Goal: Task Accomplishment & Management: Complete application form

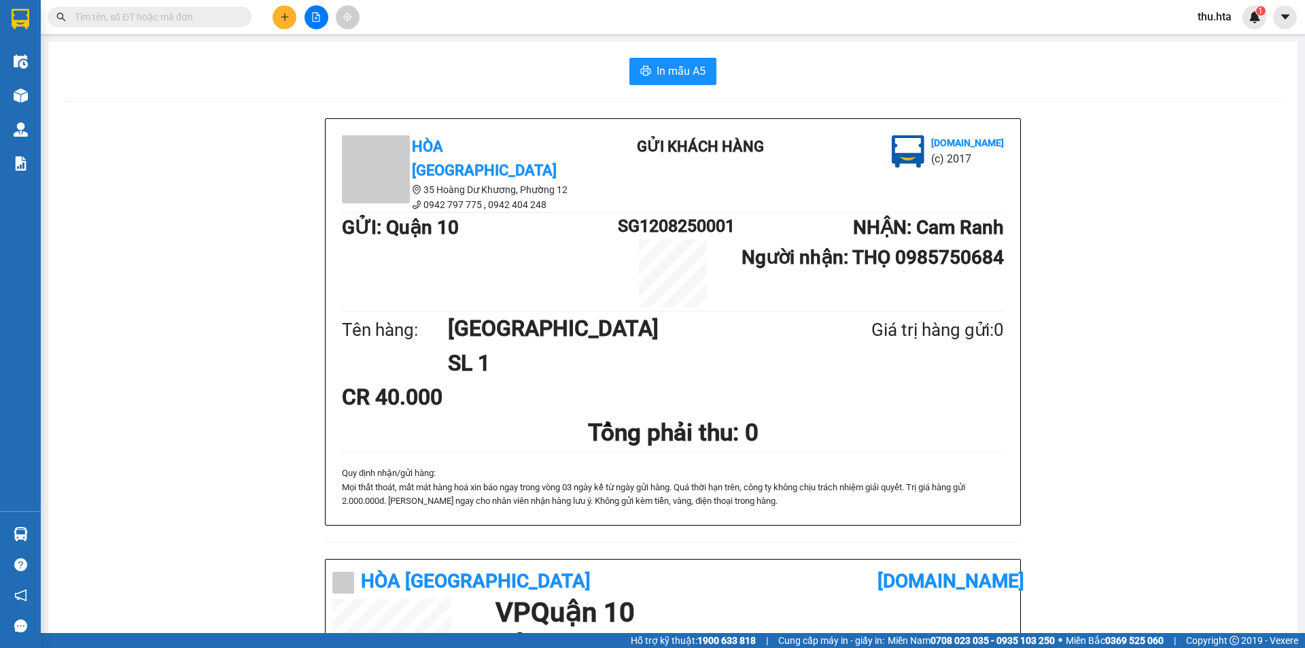
click at [294, 18] on button at bounding box center [285, 17] width 24 height 24
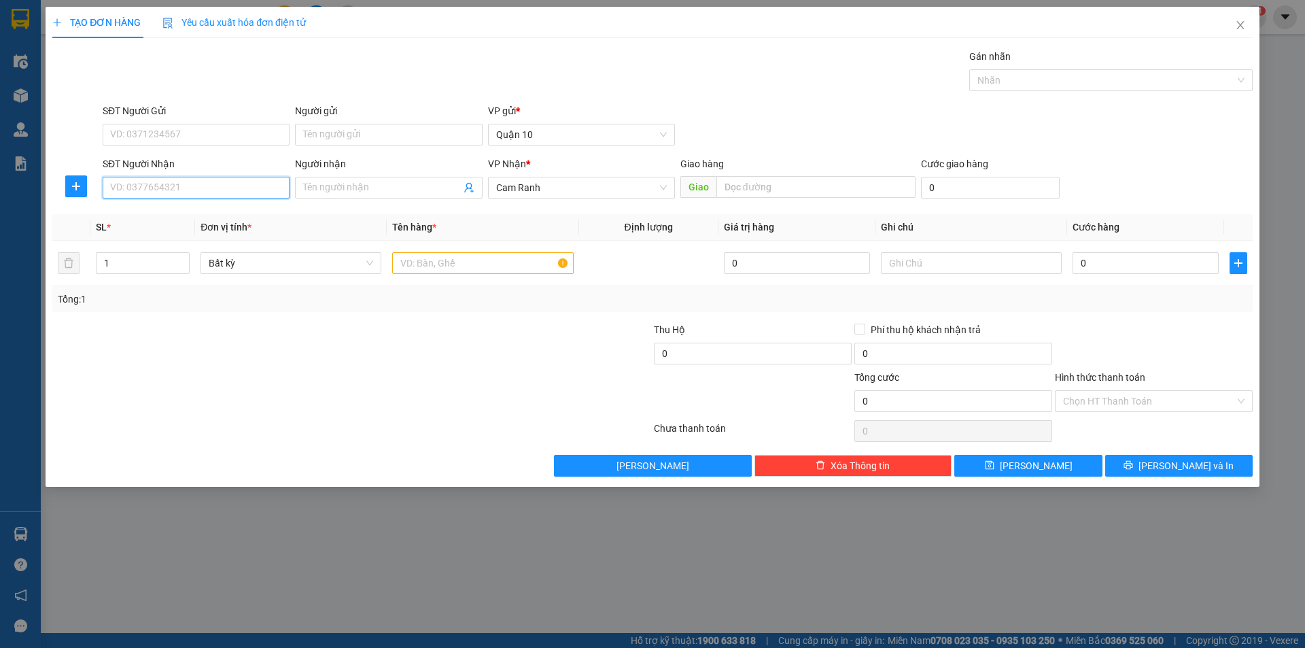
drag, startPoint x: 145, startPoint y: 190, endPoint x: 141, endPoint y: 196, distance: 8.3
click at [143, 194] on input "SĐT Người Nhận" at bounding box center [196, 188] width 187 height 22
click at [210, 211] on div "0969965135 - phước dlmq" at bounding box center [196, 214] width 171 height 15
type input "0969965135"
type input "phước dlmq"
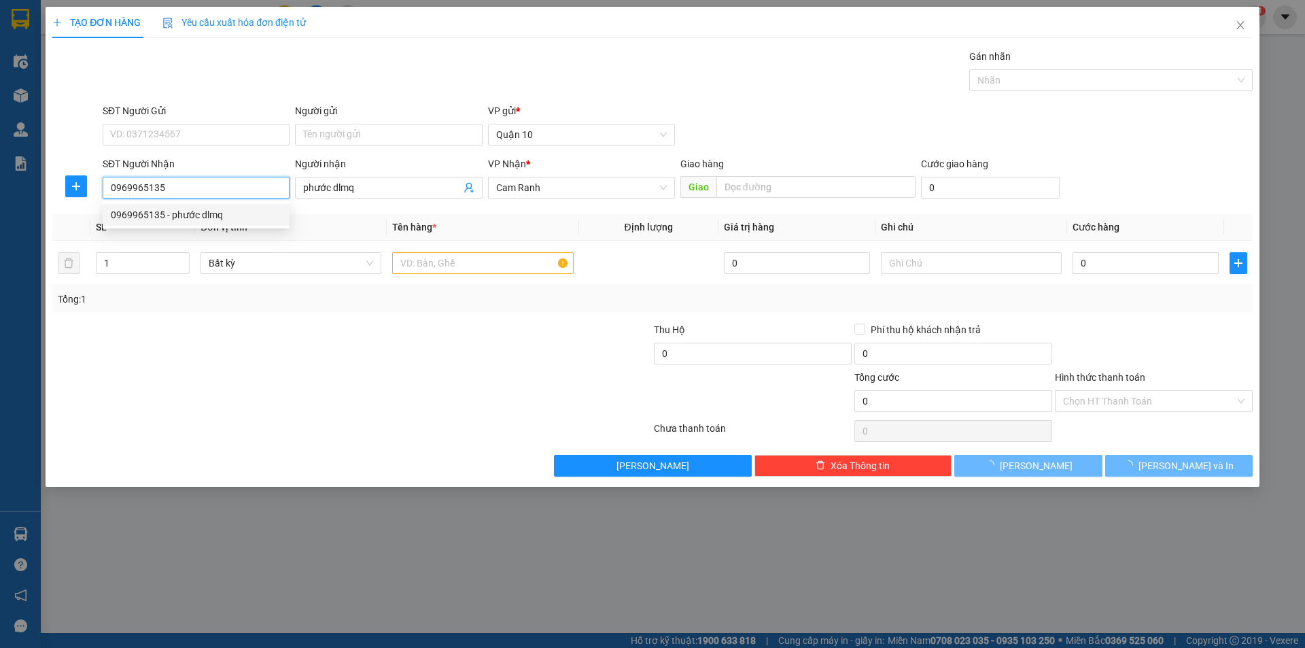
type input "40.000"
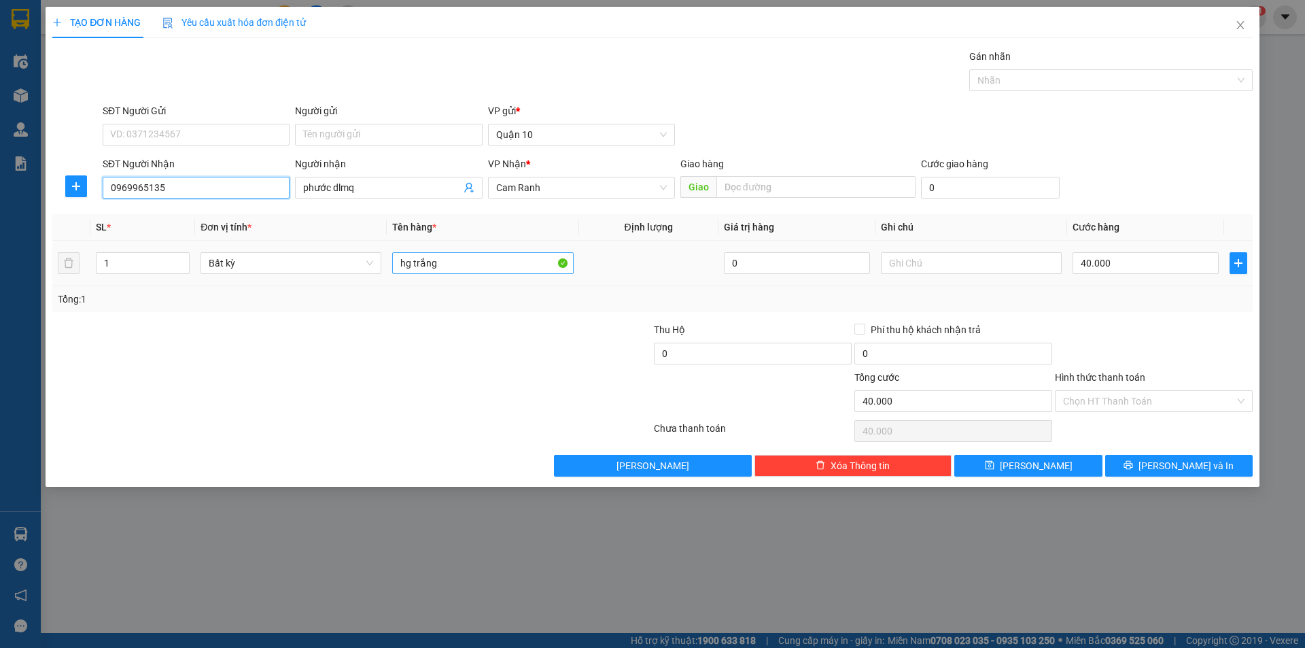
type input "0969965135"
click at [504, 268] on input "hg trắng" at bounding box center [482, 263] width 181 height 22
type input "TG"
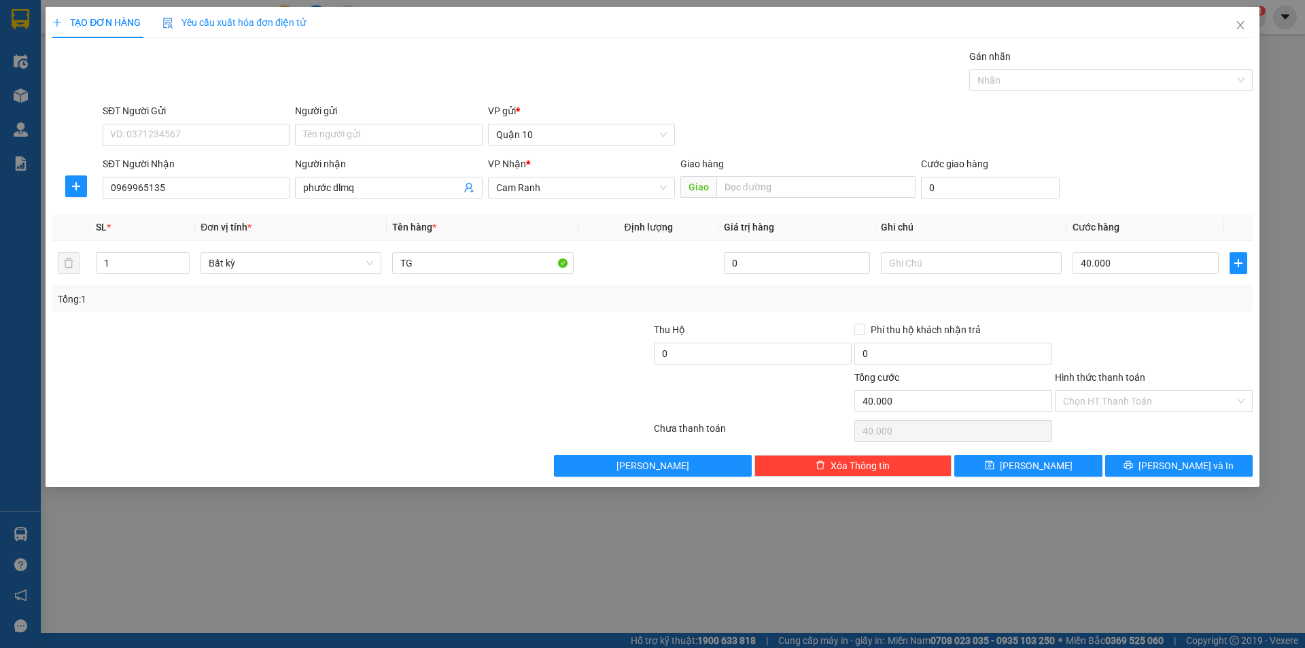
click at [1186, 386] on div "Hình thức thanh toán" at bounding box center [1154, 380] width 198 height 20
click at [1180, 392] on input "Hình thức thanh toán" at bounding box center [1149, 401] width 172 height 20
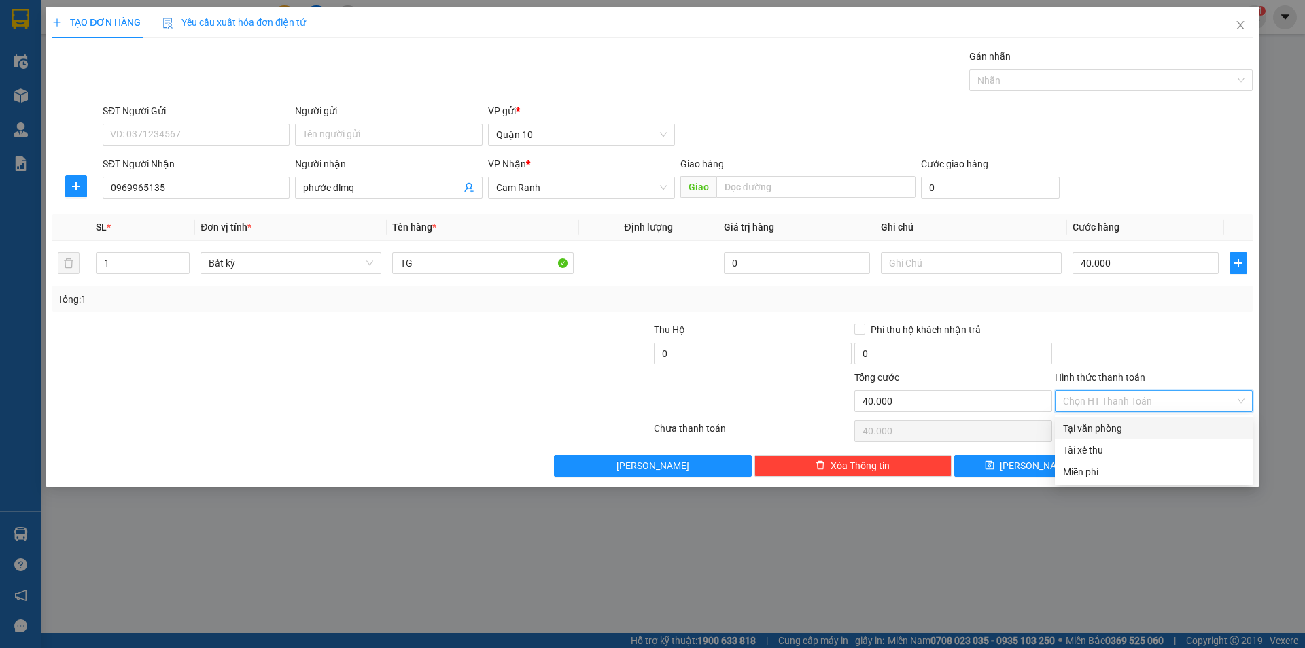
click at [1145, 420] on div "Tại văn phòng" at bounding box center [1154, 428] width 198 height 22
type input "0"
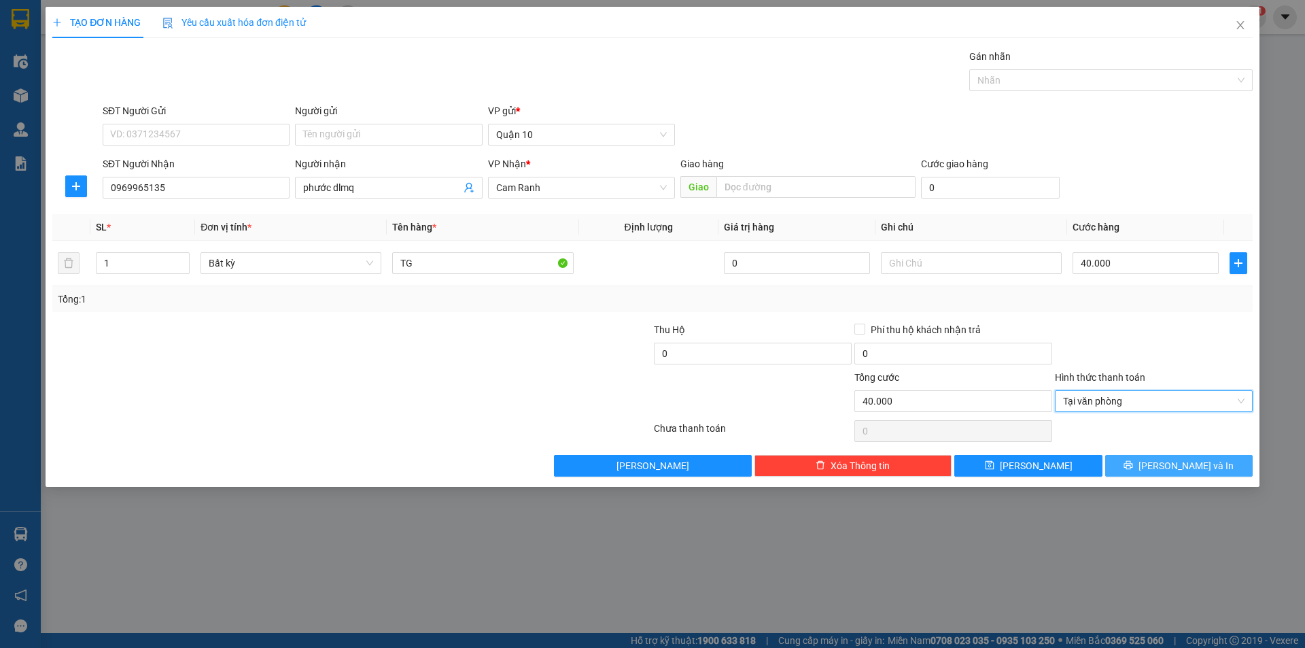
drag, startPoint x: 1142, startPoint y: 452, endPoint x: 1143, endPoint y: 462, distance: 9.5
click at [1141, 456] on div "Transit Pickup Surcharge Ids Transit Deliver Surcharge Ids Transit Deliver Surc…" at bounding box center [652, 263] width 1201 height 428
click at [1146, 467] on button "[PERSON_NAME] và In" at bounding box center [1179, 466] width 148 height 22
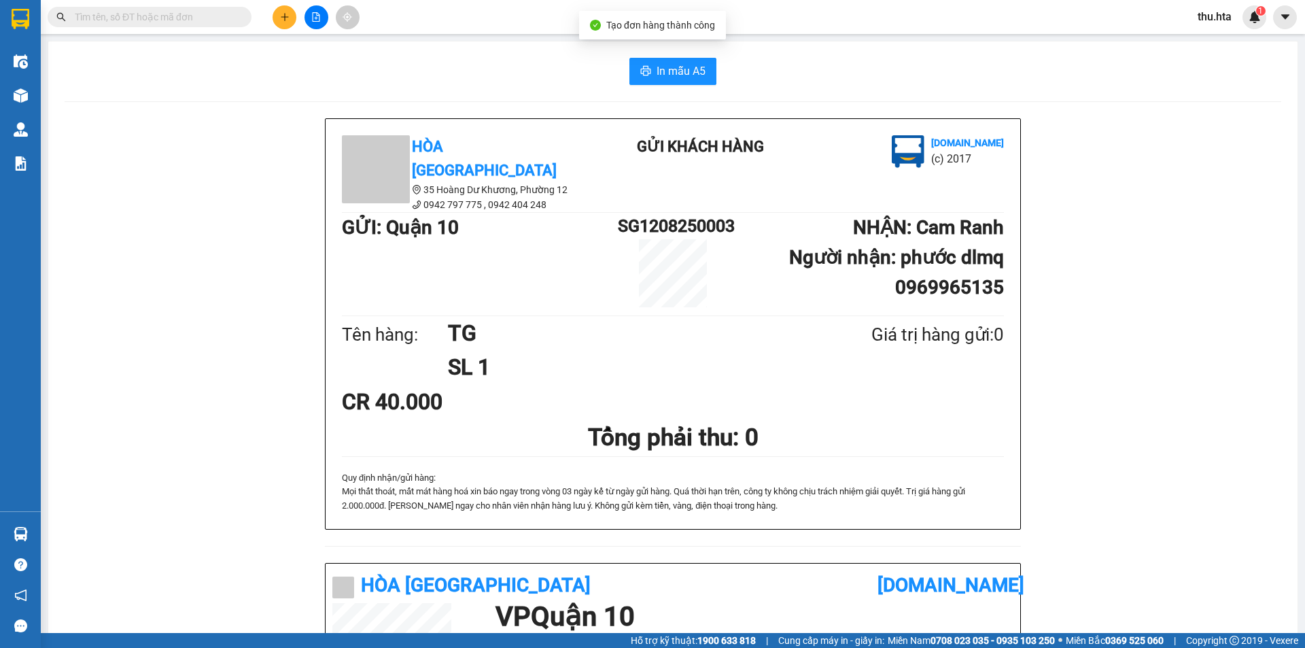
click at [688, 87] on div "In mẫu A5 Hòa Thuận Anh 35 Hoàng Dư Khương, [GEOGRAPHIC_DATA] 12 0942 797 775 …" at bounding box center [672, 545] width 1249 height 1009
click at [688, 82] on button "In mẫu A5" at bounding box center [672, 71] width 87 height 27
click at [288, 18] on icon "plus" at bounding box center [285, 17] width 10 height 10
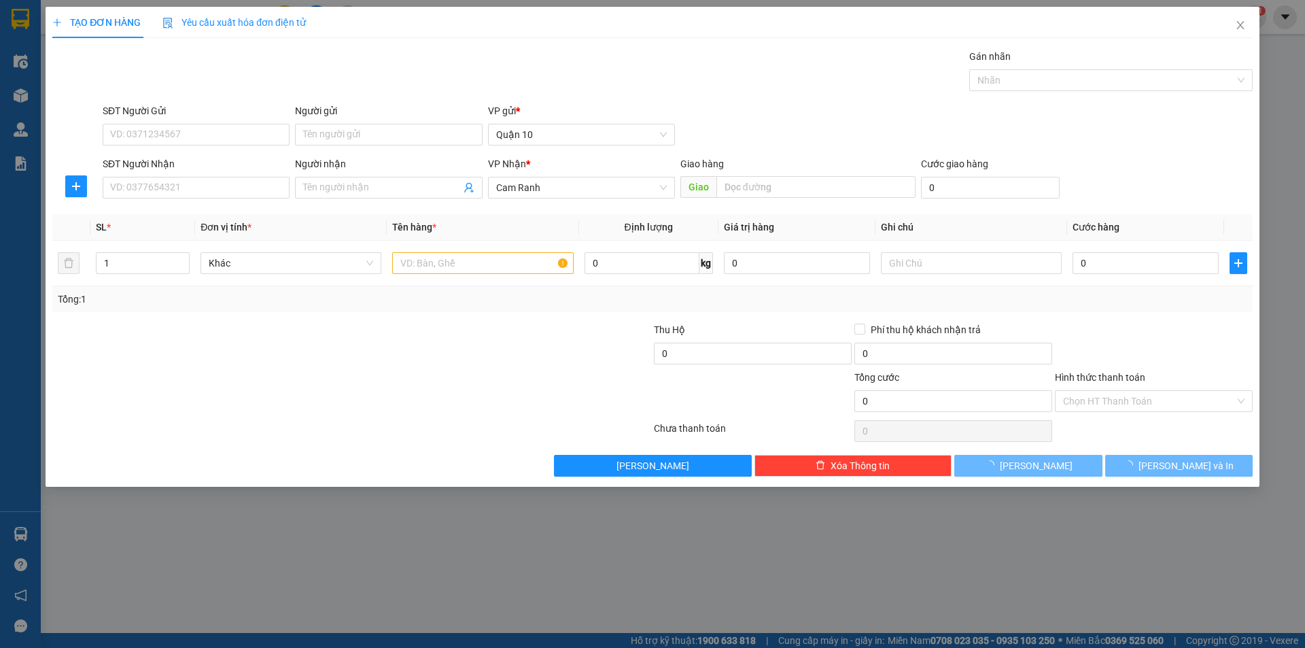
click at [169, 176] on div "SĐT Người Nhận" at bounding box center [196, 166] width 187 height 20
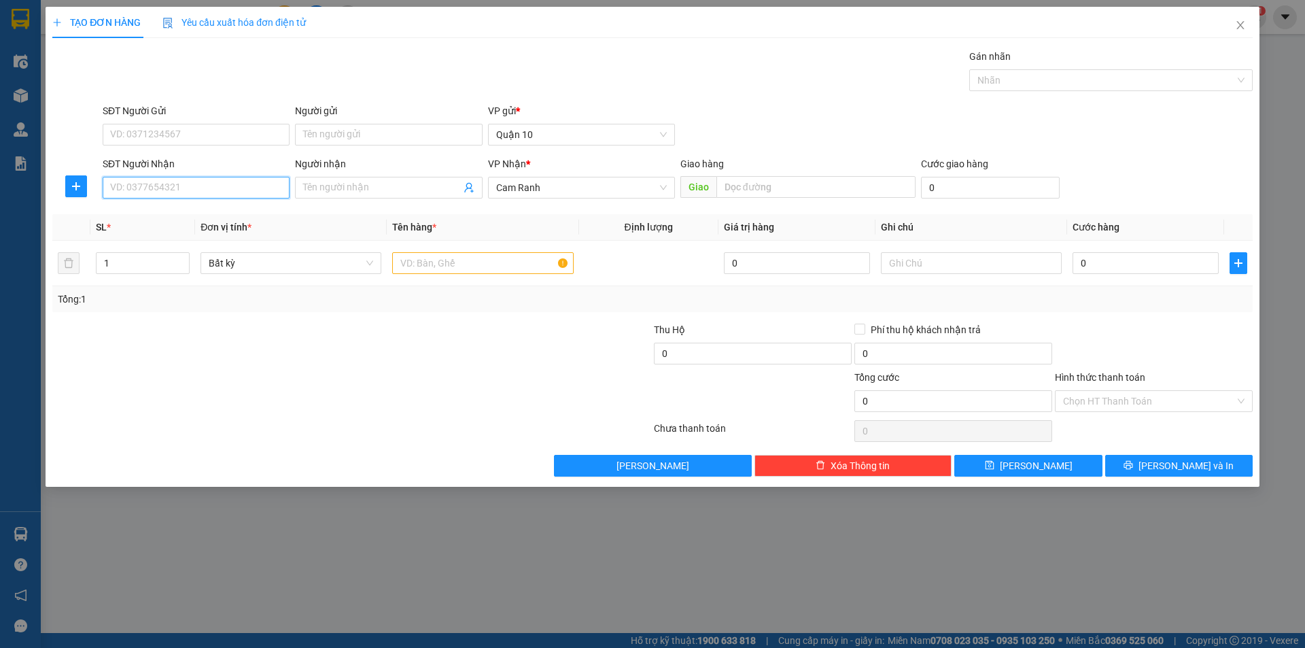
click at [166, 190] on input "SĐT Người Nhận" at bounding box center [196, 188] width 187 height 22
click at [183, 262] on div "0935974168 - Thùy" at bounding box center [196, 258] width 171 height 15
type input "0935974168"
type input "Thùy"
type input "CX CĐ"
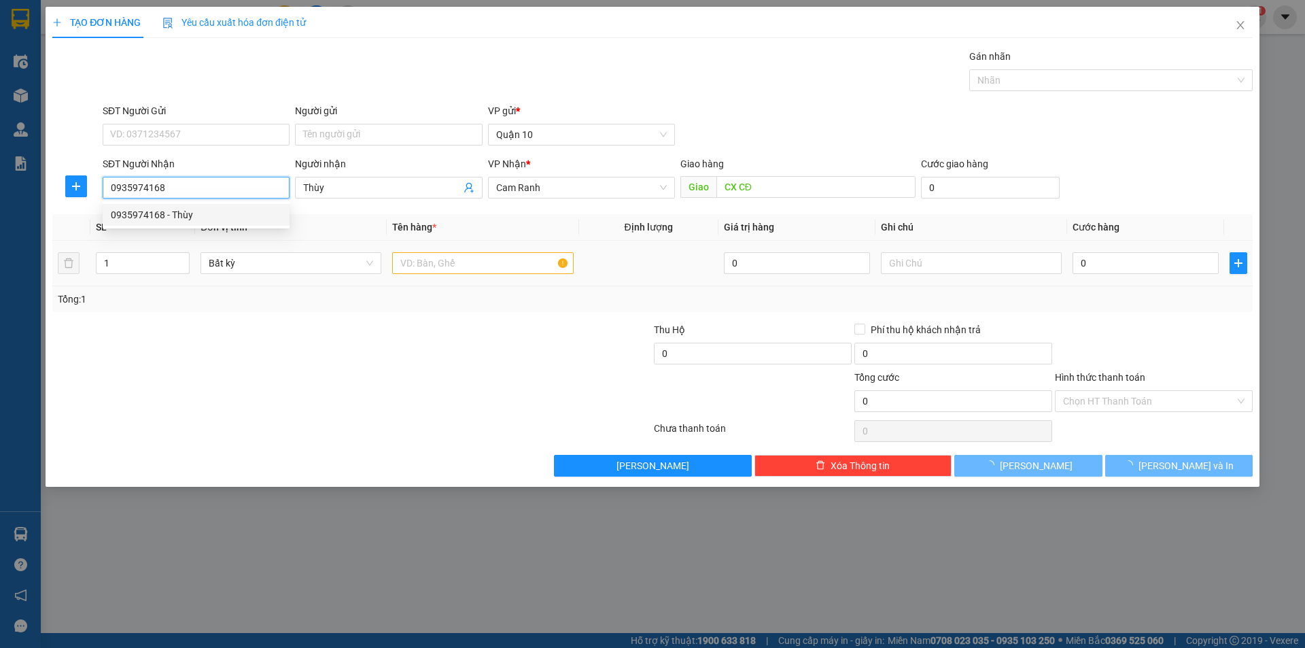
type input "50.000"
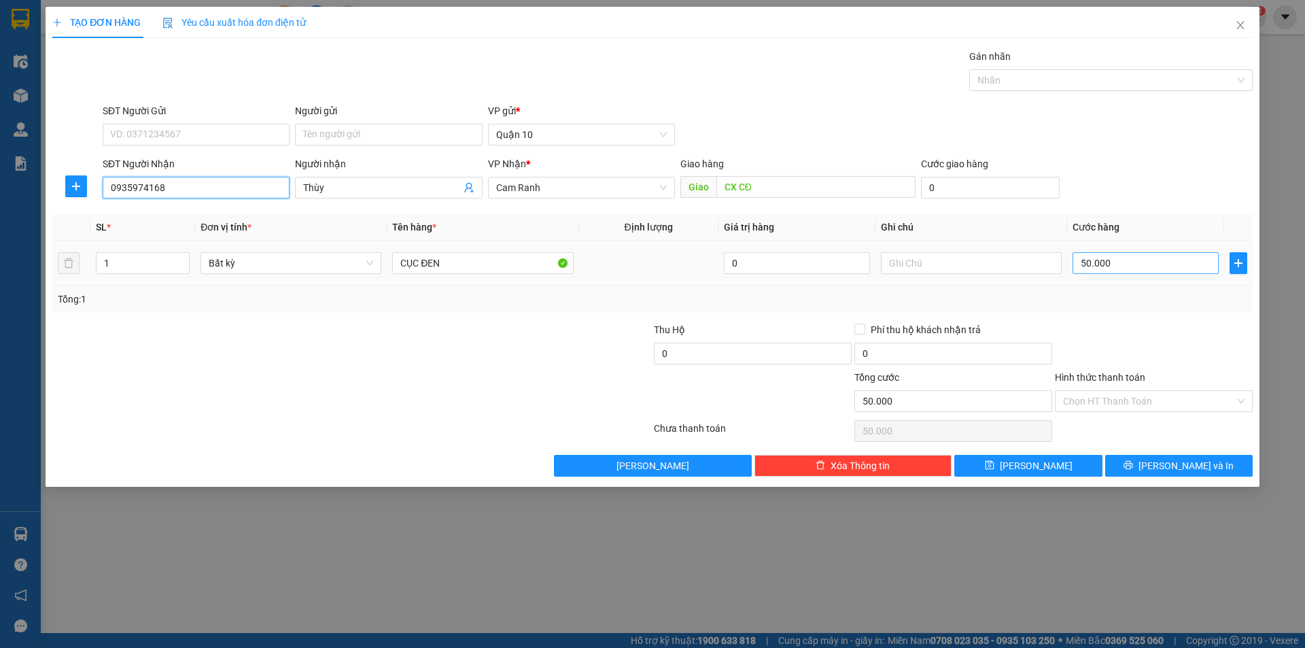
type input "0935974168"
click at [1098, 266] on input "50.000" at bounding box center [1146, 263] width 146 height 22
type input "4"
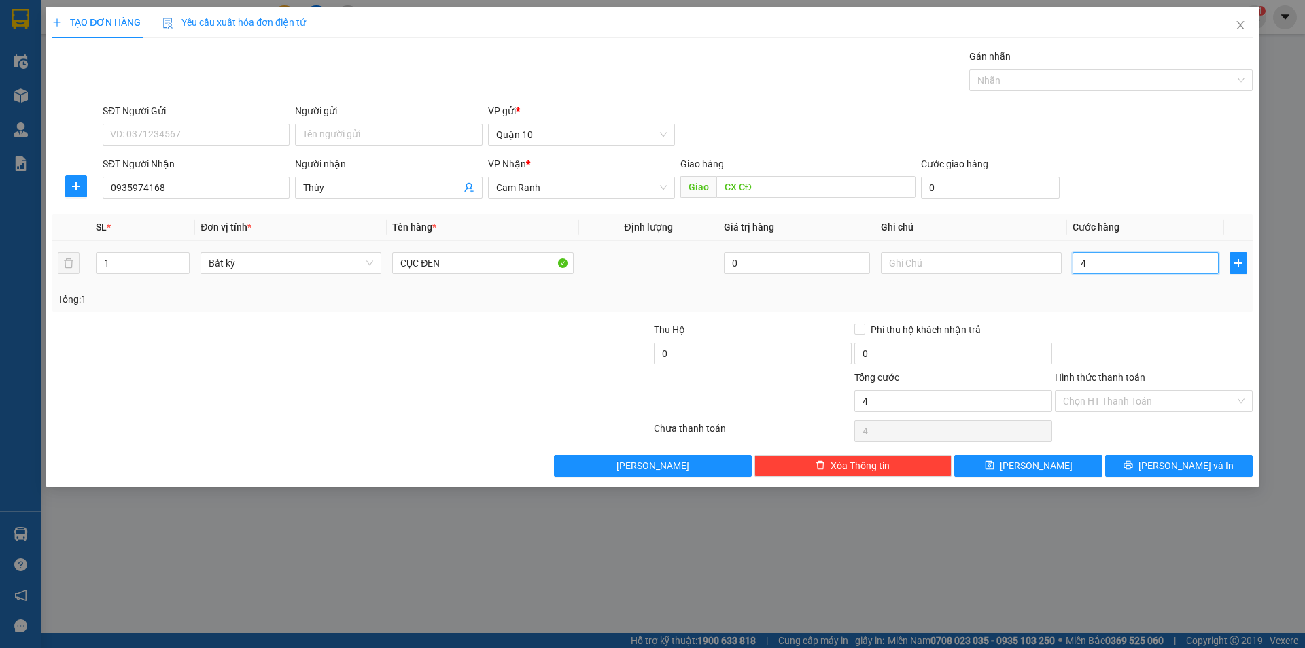
type input "40"
type input "40.000"
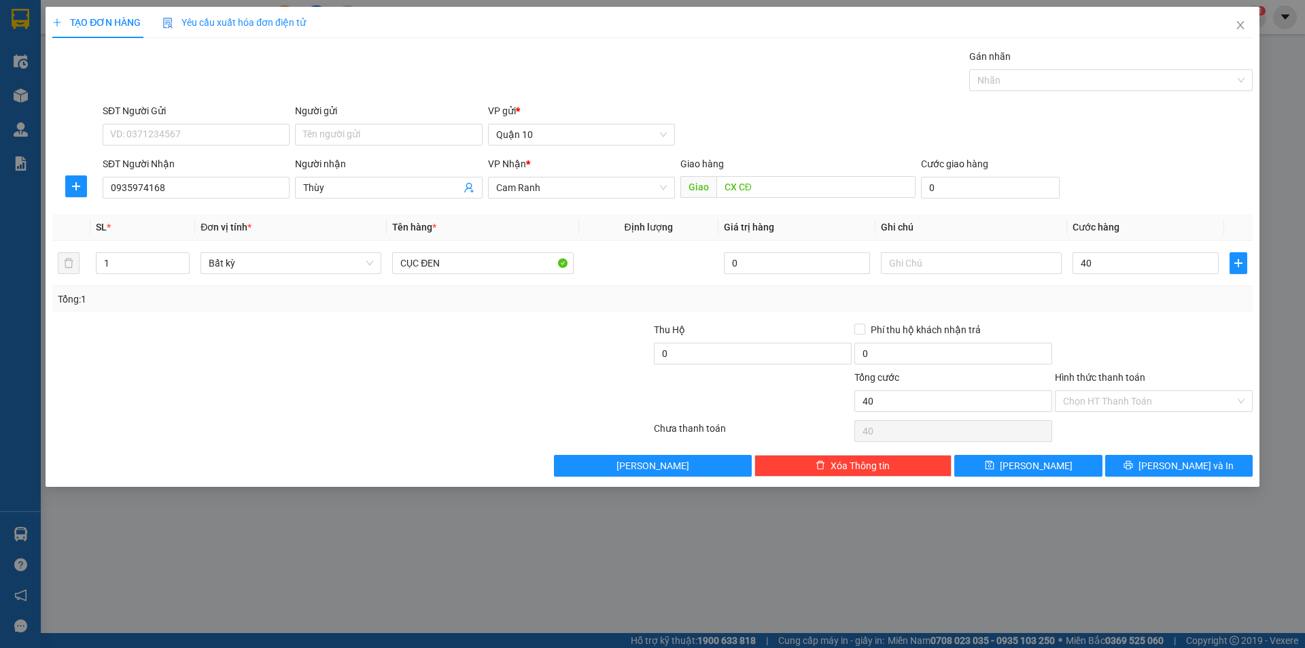
type input "40.000"
click at [1181, 477] on div "TẠO ĐƠN HÀNG Yêu cầu xuất hóa đơn điện tử Transit Pickup Surcharge Ids Transit …" at bounding box center [653, 247] width 1214 height 480
drag, startPoint x: 1302, startPoint y: 484, endPoint x: 1245, endPoint y: 482, distance: 57.1
click at [1298, 485] on div "TẠO ĐƠN HÀNG Yêu cầu xuất hóa đơn điện tử Transit Pickup Surcharge Ids Transit …" at bounding box center [652, 324] width 1305 height 648
click at [1228, 473] on button "[PERSON_NAME] và In" at bounding box center [1179, 466] width 148 height 22
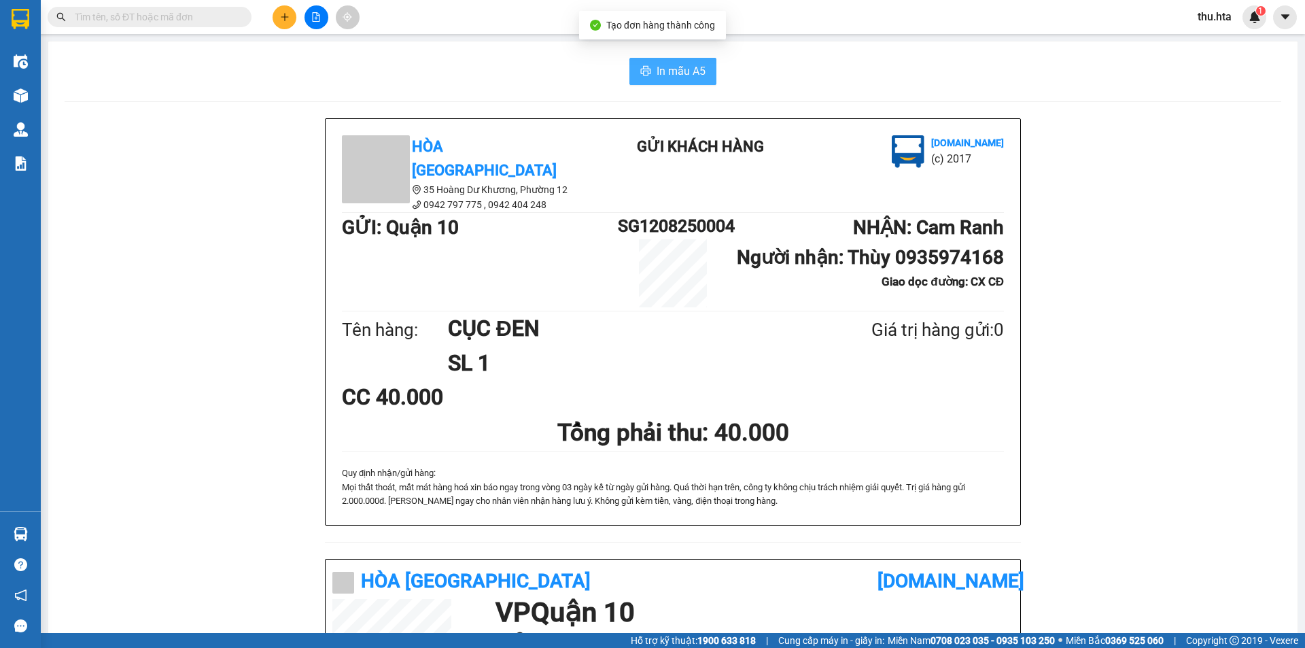
click at [679, 75] on span "In mẫu A5" at bounding box center [681, 71] width 49 height 17
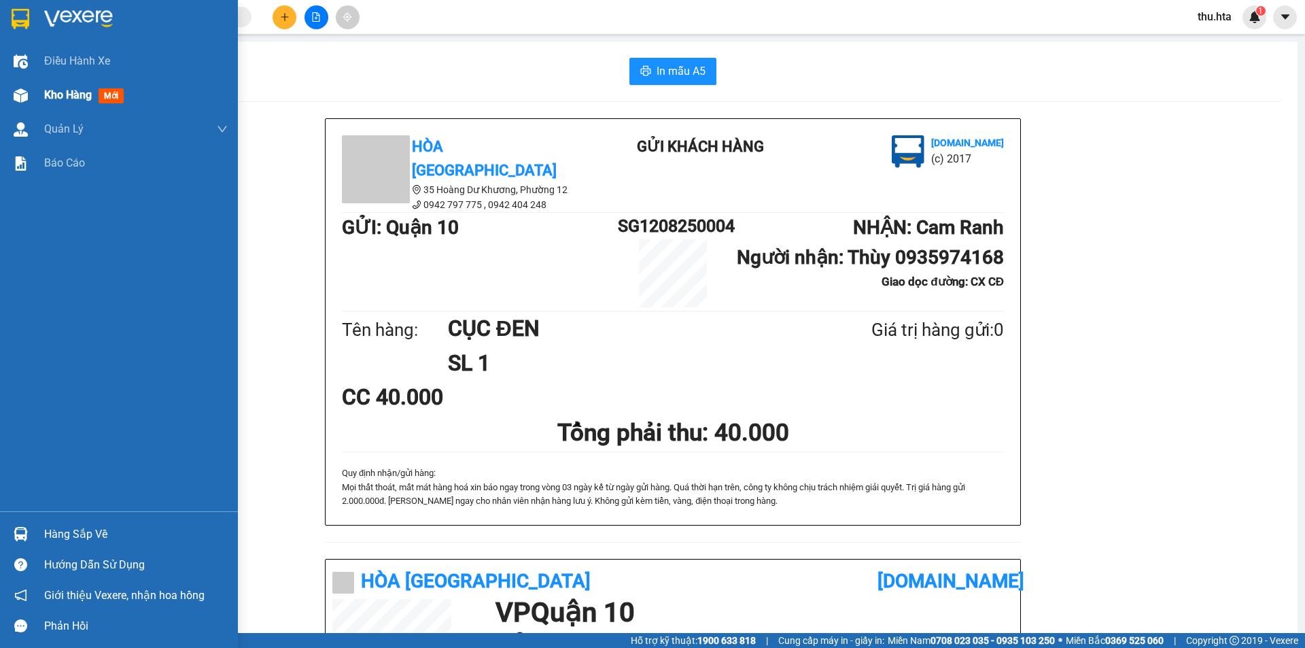
click at [65, 99] on span "Kho hàng" at bounding box center [68, 94] width 48 height 13
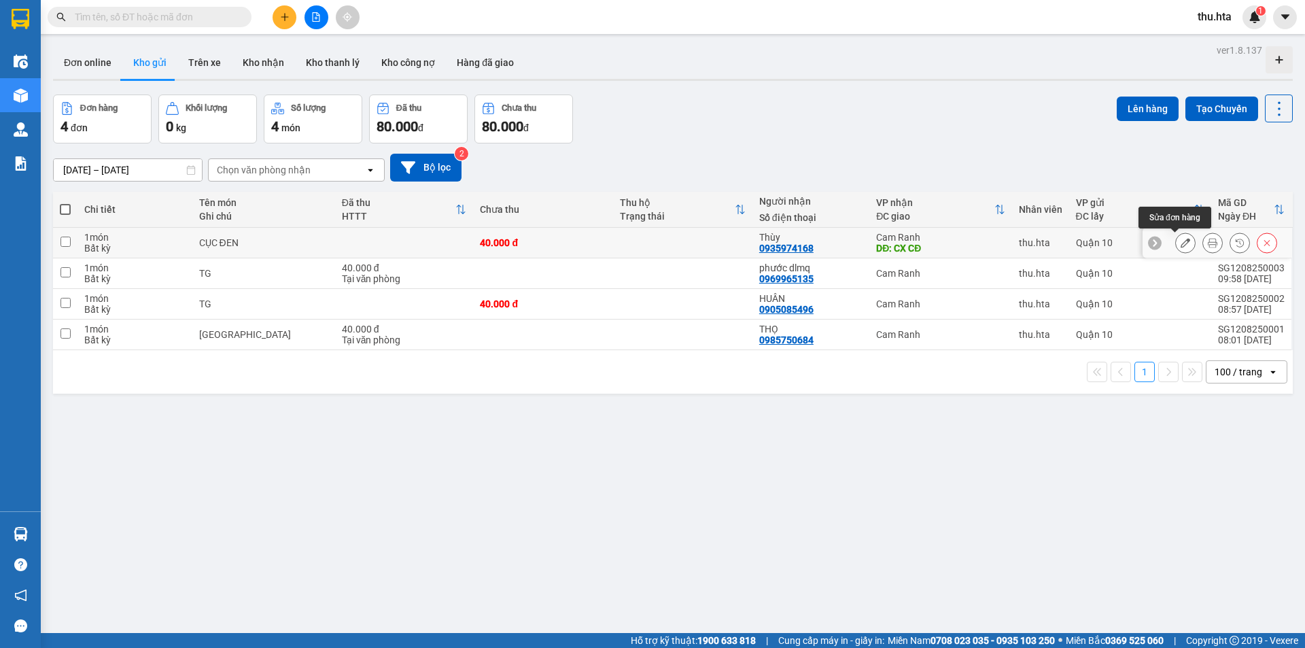
click at [1181, 244] on icon at bounding box center [1186, 243] width 10 height 10
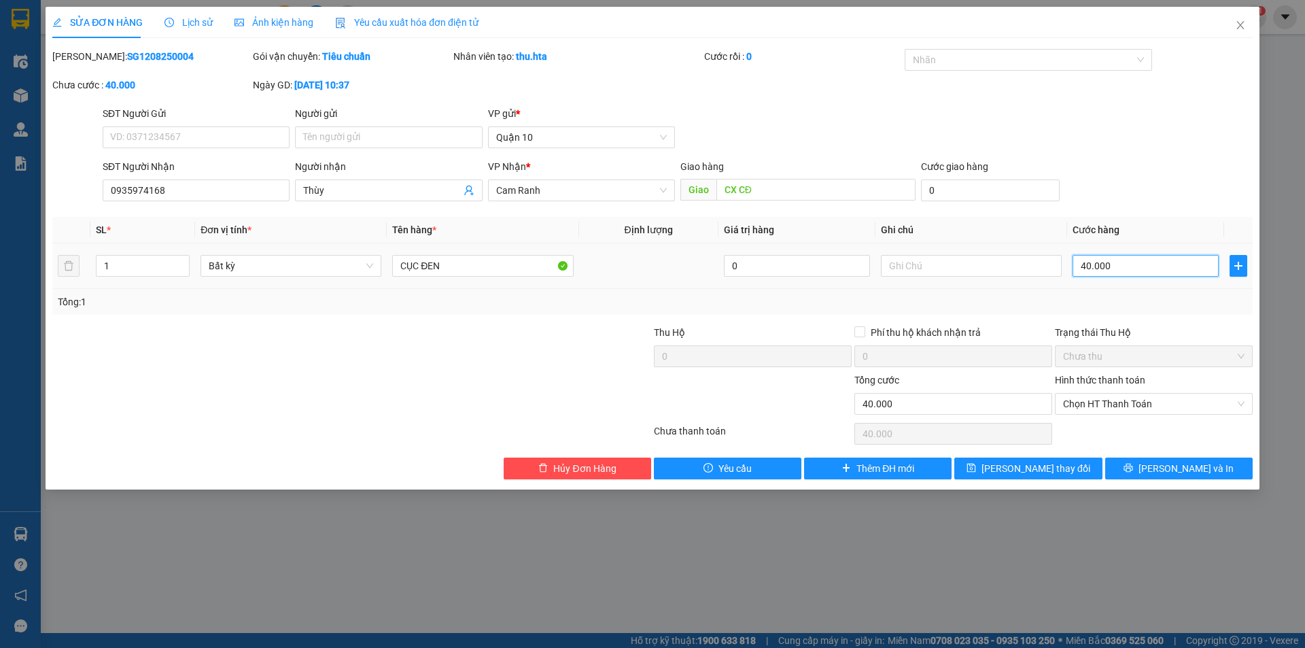
click at [1101, 272] on input "40.000" at bounding box center [1146, 266] width 146 height 22
type input "5"
type input "50"
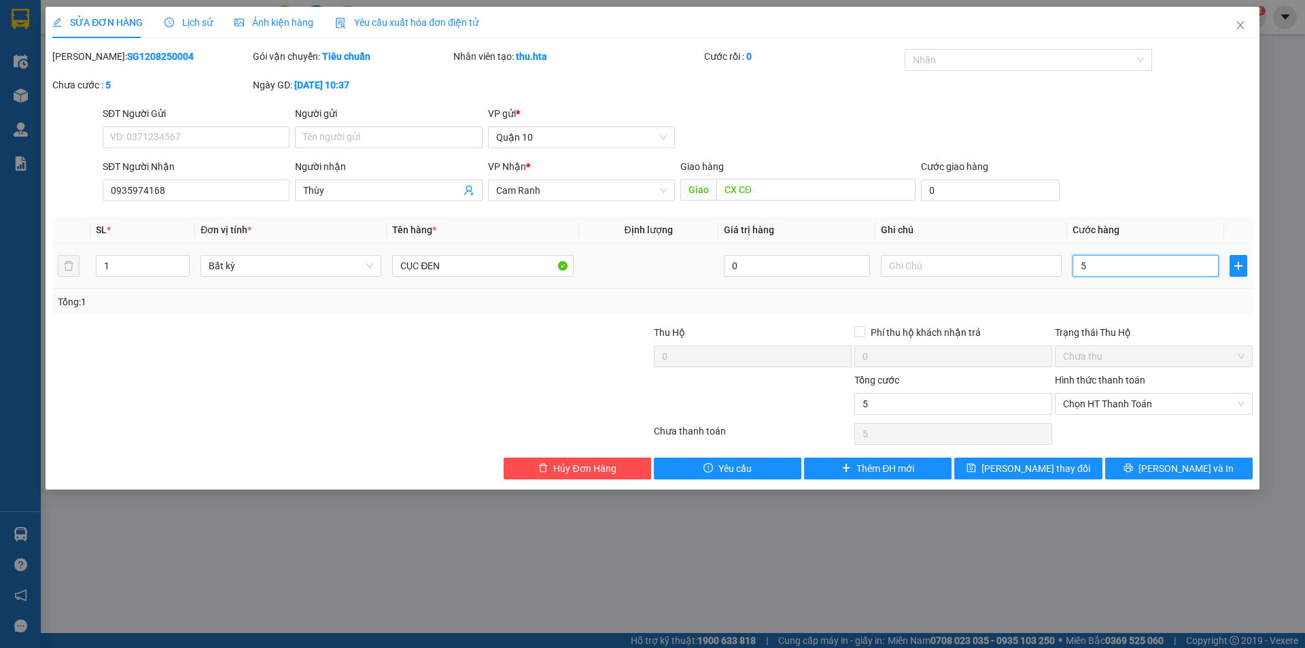
type input "50"
type input "50.000"
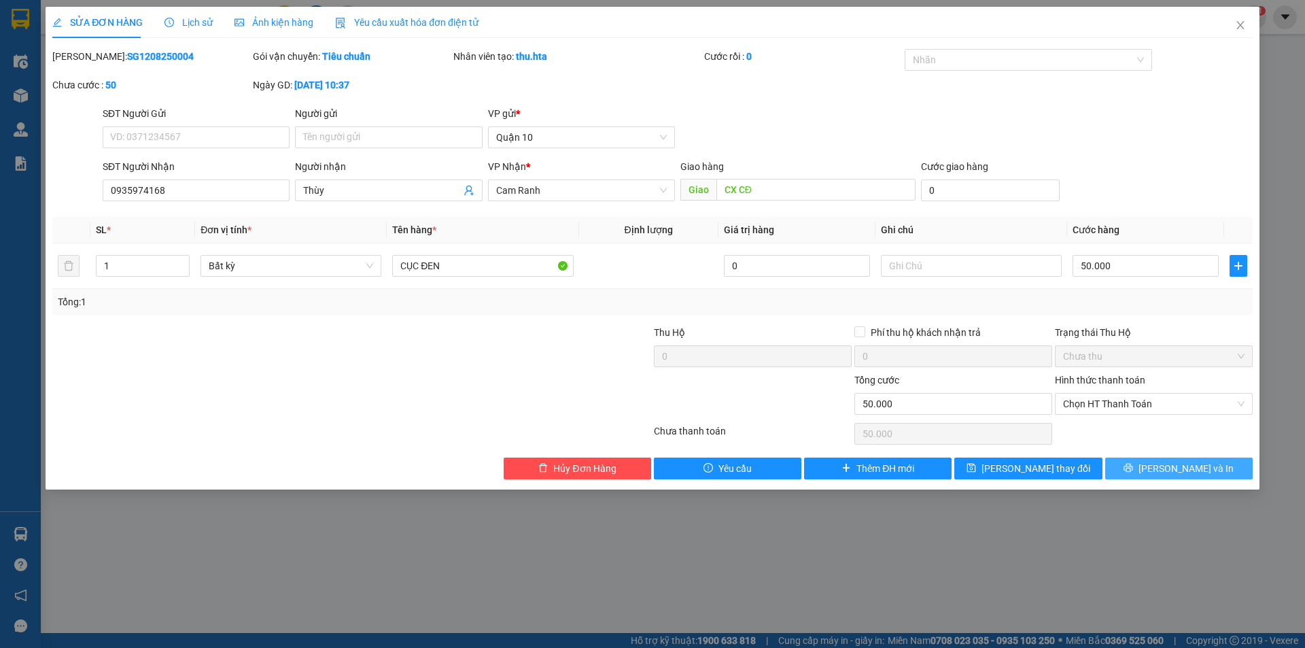
click at [1214, 468] on button "[PERSON_NAME] và In" at bounding box center [1179, 469] width 148 height 22
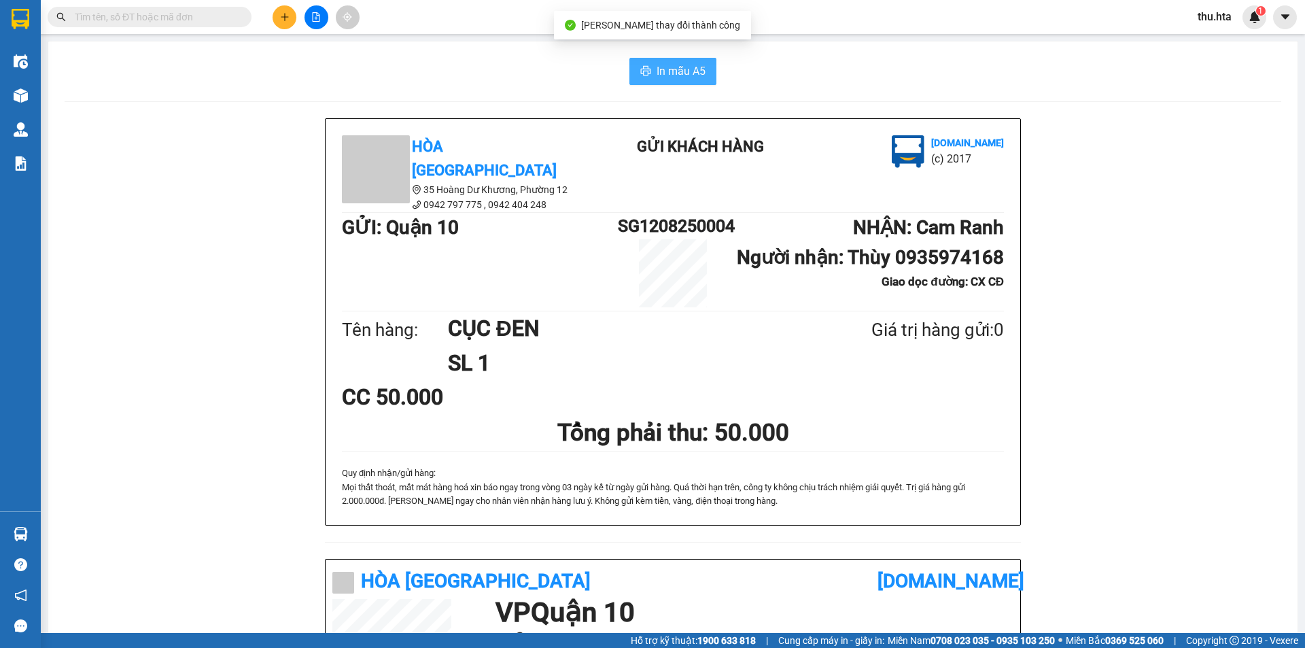
drag, startPoint x: 686, startPoint y: 52, endPoint x: 677, endPoint y: 69, distance: 19.2
click at [684, 58] on div "In mẫu A5 Hòa Thuận Anh 35 Hoàng Dư Khương, [GEOGRAPHIC_DATA] 12 0942 797 775 …" at bounding box center [672, 562] width 1249 height 1043
drag, startPoint x: 677, startPoint y: 69, endPoint x: 1259, endPoint y: 309, distance: 629.4
click at [678, 70] on span "In mẫu A5" at bounding box center [681, 71] width 49 height 17
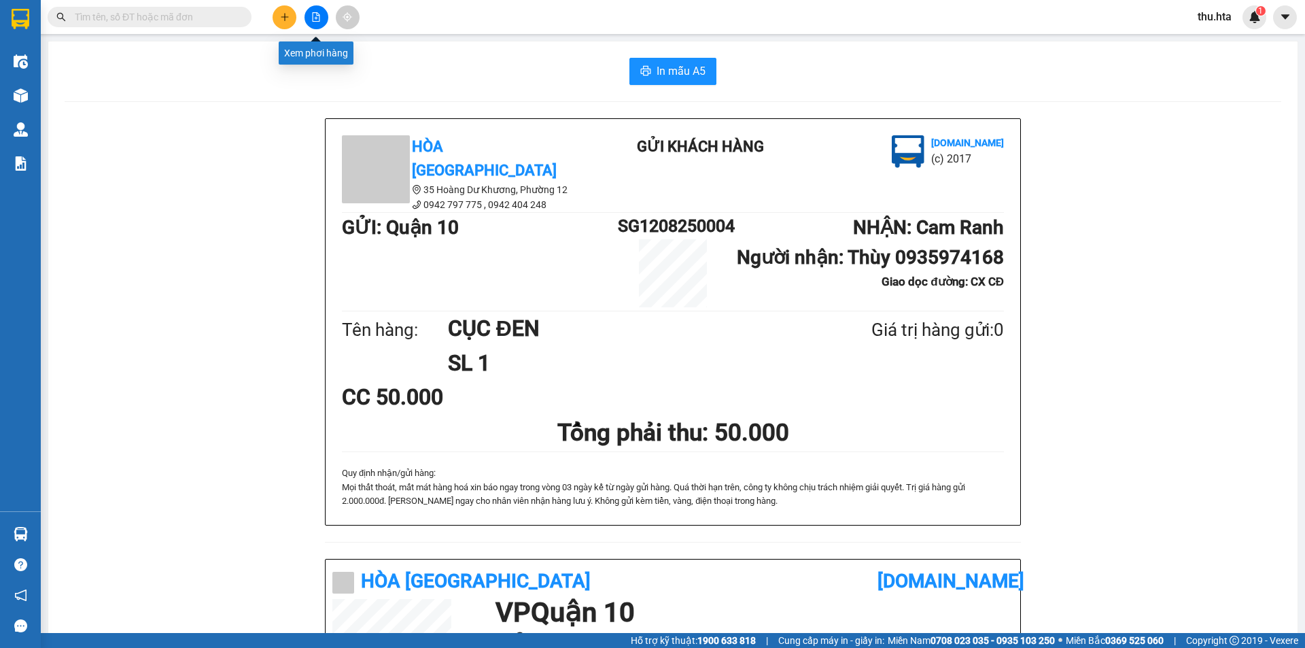
click at [319, 15] on icon "file-add" at bounding box center [316, 17] width 10 height 10
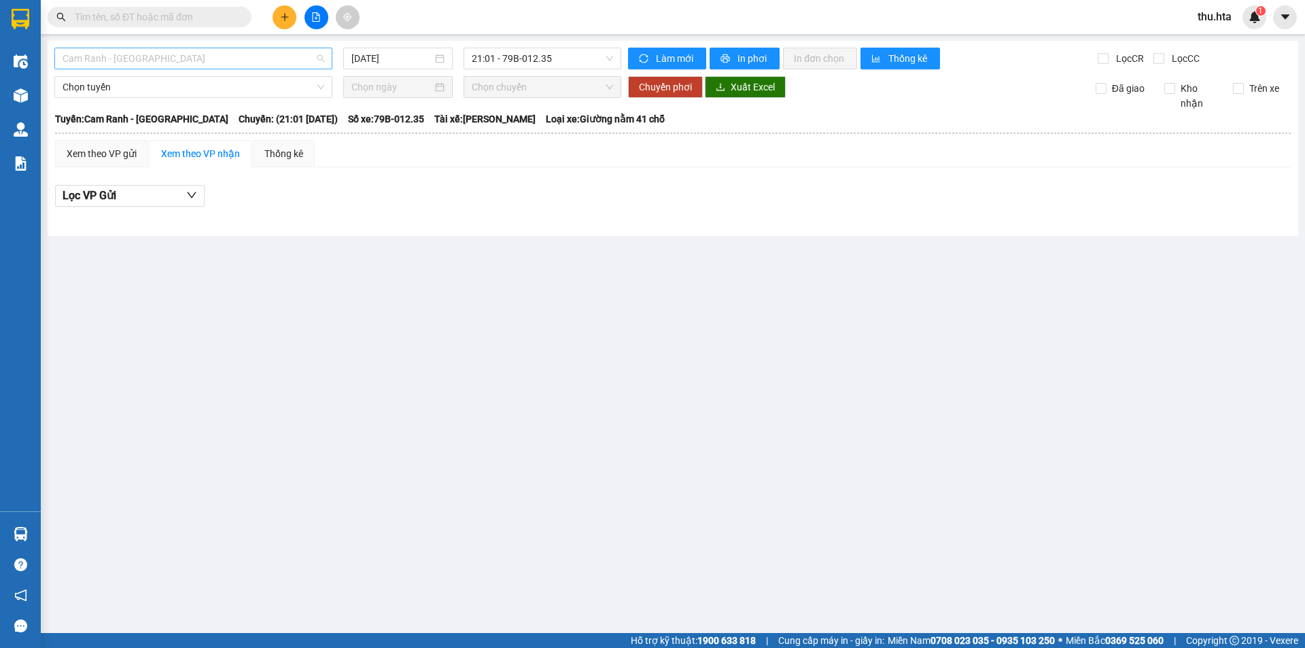
click at [122, 65] on span "Cam Ranh - [GEOGRAPHIC_DATA]" at bounding box center [194, 58] width 262 height 20
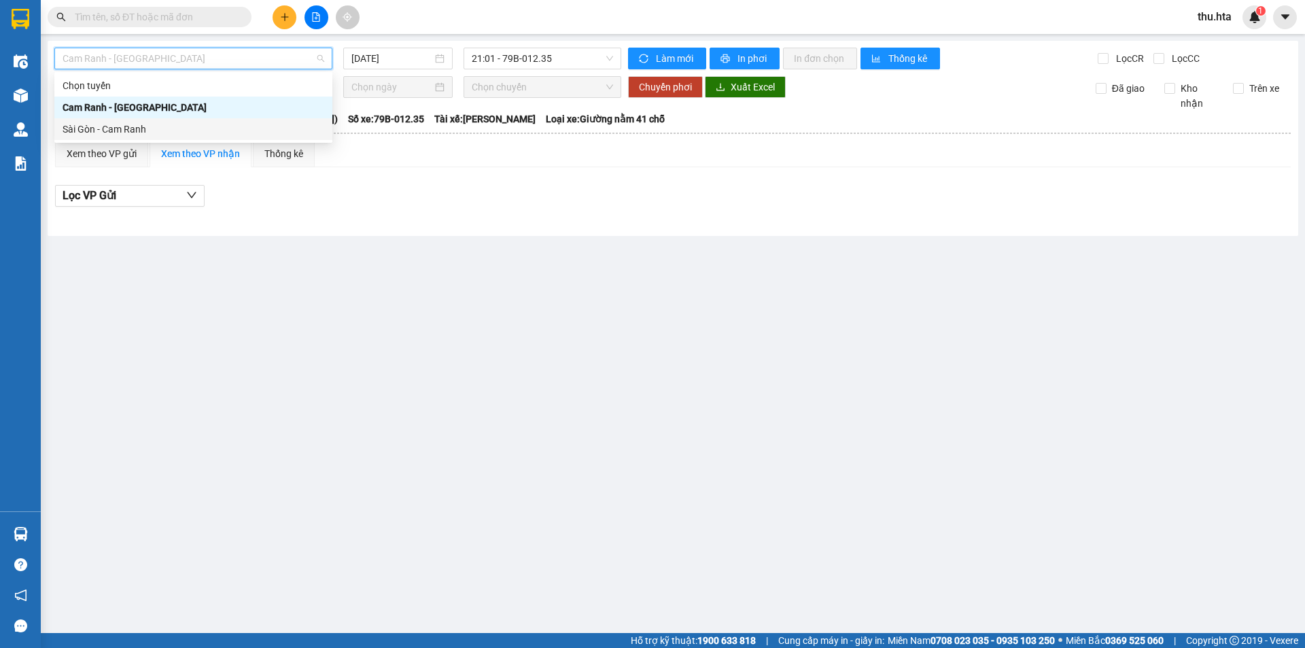
drag, startPoint x: 128, startPoint y: 133, endPoint x: 578, endPoint y: 107, distance: 450.8
click at [130, 132] on div "Sài Gòn - Cam Ranh" at bounding box center [194, 129] width 262 height 15
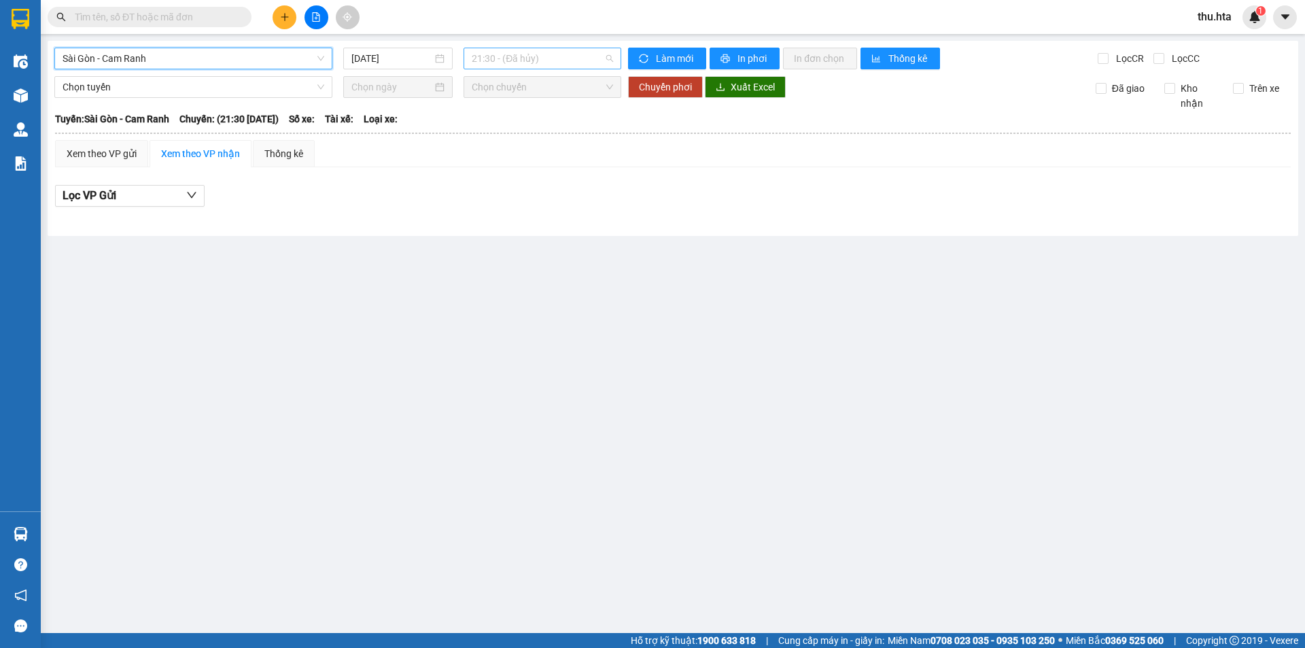
click at [543, 63] on span "21:30 - (Đã hủy)" at bounding box center [542, 58] width 141 height 20
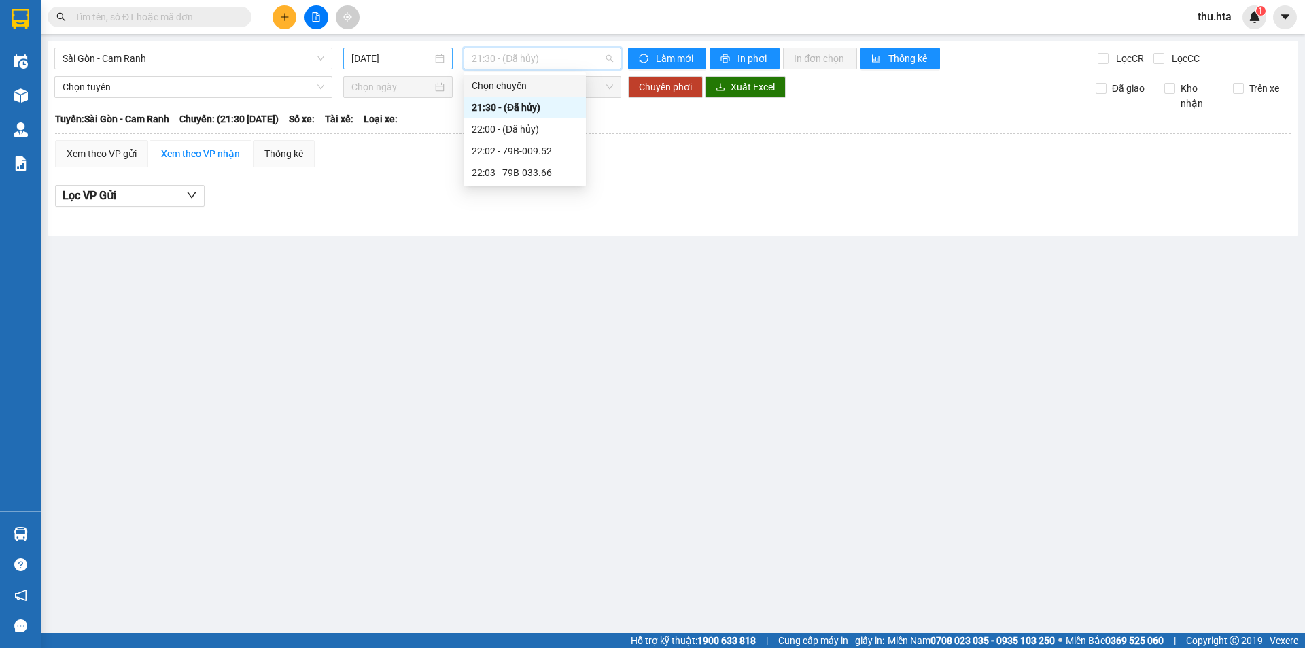
click at [383, 57] on input "[DATE]" at bounding box center [391, 58] width 81 height 15
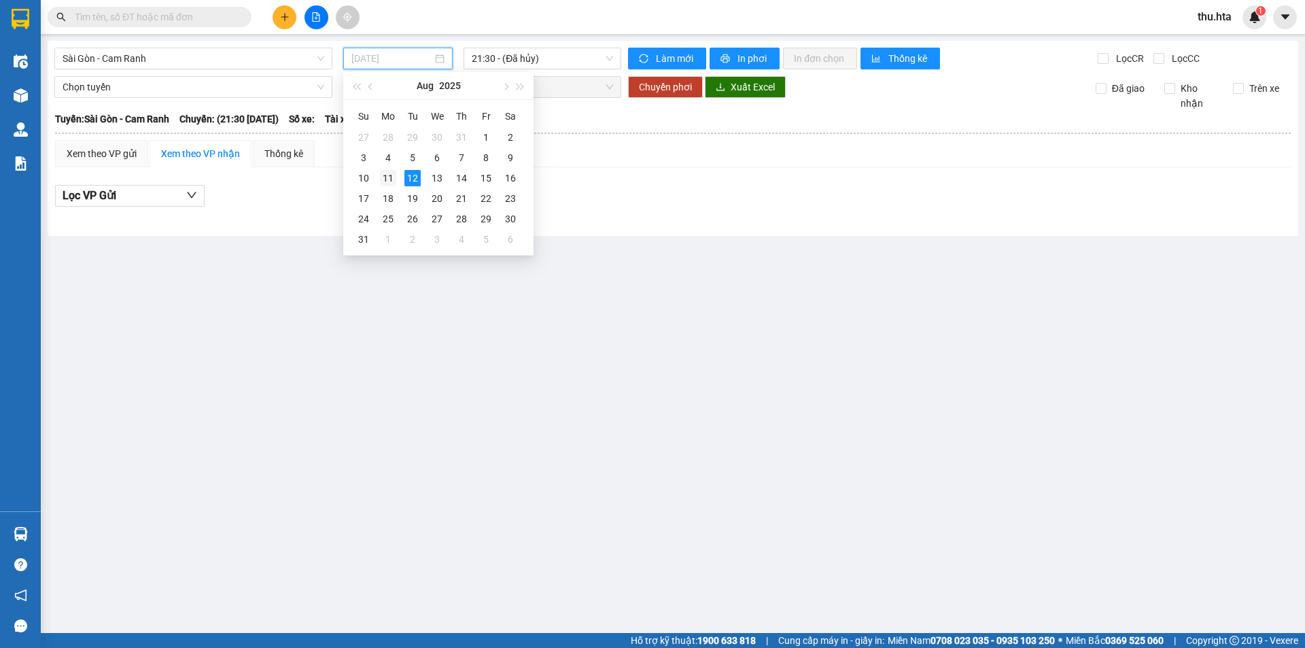
click at [397, 179] on td "11" at bounding box center [388, 178] width 24 height 20
type input "[DATE]"
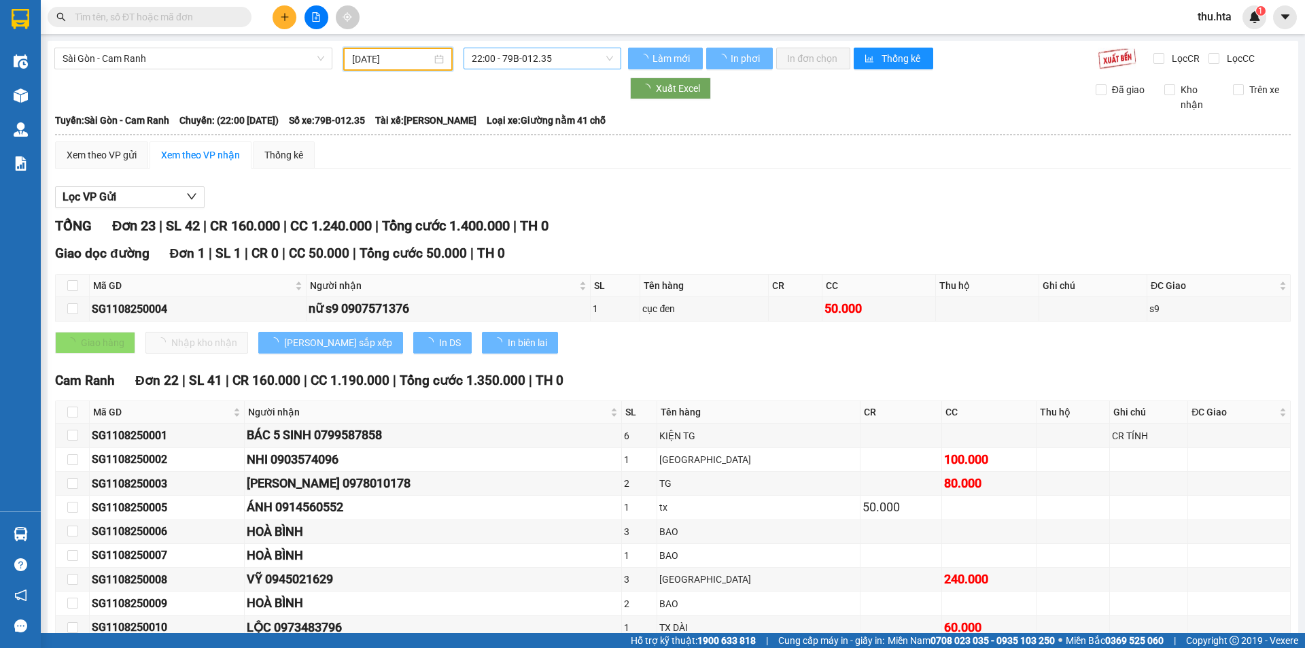
click at [571, 63] on span "22:00 - 79B-012.35" at bounding box center [542, 58] width 141 height 20
